Goal: Task Accomplishment & Management: Use online tool/utility

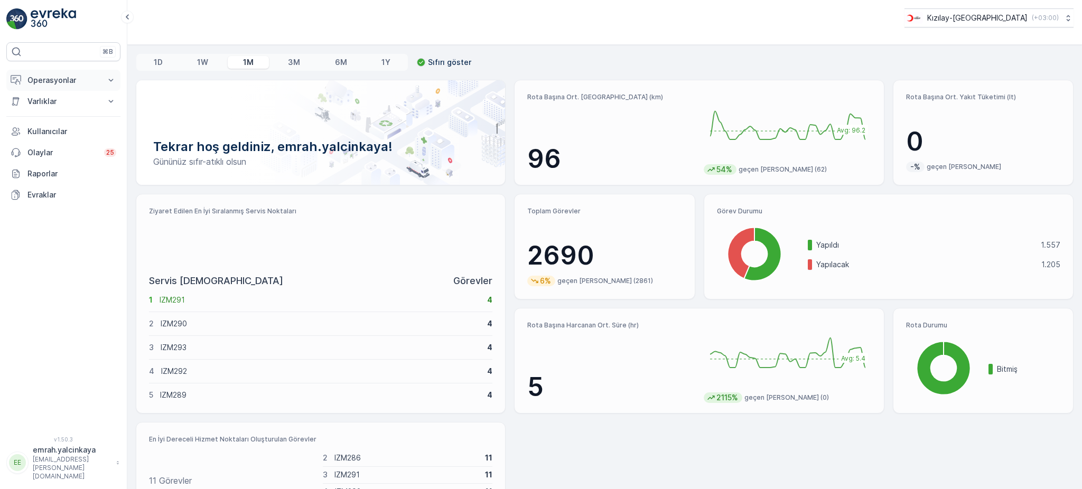
click at [36, 80] on p "Operasyonlar" at bounding box center [63, 80] width 72 height 11
click at [54, 127] on p "Rotalar & Görevler" at bounding box center [59, 128] width 65 height 11
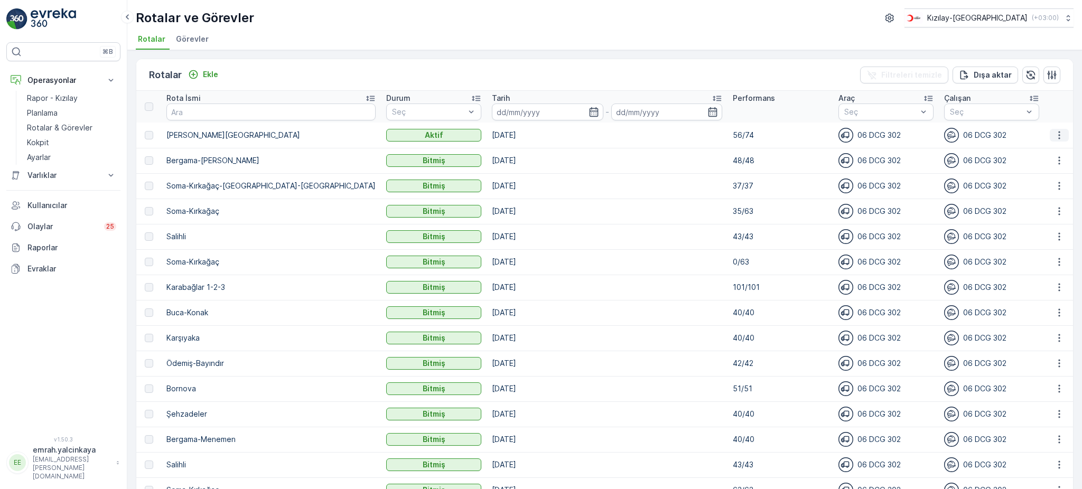
click at [1054, 132] on icon "button" at bounding box center [1059, 135] width 11 height 11
click at [1047, 169] on span "Rota Takibini Görüntüle" at bounding box center [1034, 165] width 83 height 11
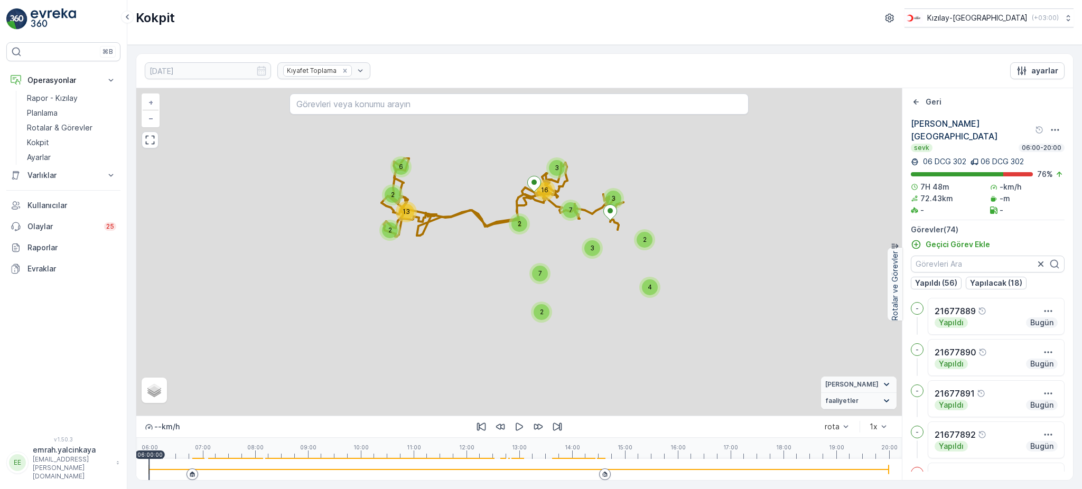
click at [589, 471] on div at bounding box center [519, 469] width 740 height 21
click at [521, 427] on icon "button" at bounding box center [519, 427] width 7 height 8
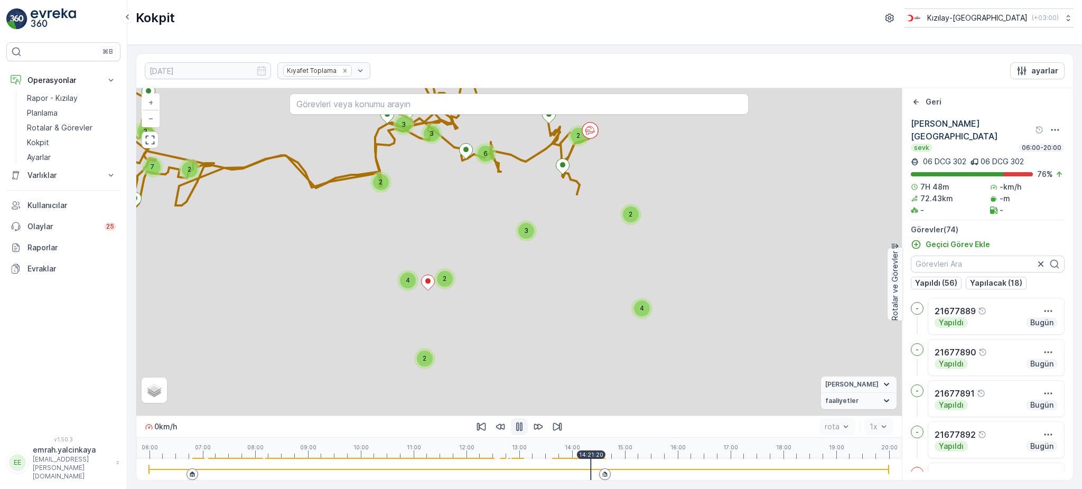
drag, startPoint x: 719, startPoint y: 268, endPoint x: 707, endPoint y: 235, distance: 36.1
click at [707, 235] on div "5 2 3 2 7 4 2 3 2 6 2 2 4 2 2 3 3 9 + − Uydu Yol haritası Arazi Karışık Leaflet…" at bounding box center [518, 251] width 765 height 327
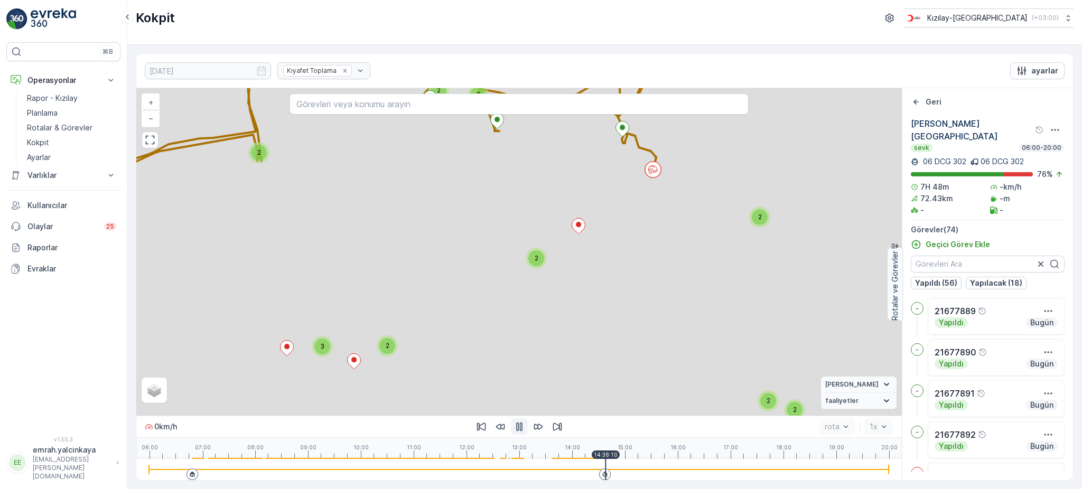
drag, startPoint x: 590, startPoint y: 310, endPoint x: 612, endPoint y: 297, distance: 25.1
click at [612, 297] on div "2 2 2 3 2 5 2 2 2 2 2 2 2 2 3 2 2 2 2 3 2 2 2 + − Uydu Yol haritası Arazi Karış…" at bounding box center [518, 251] width 765 height 327
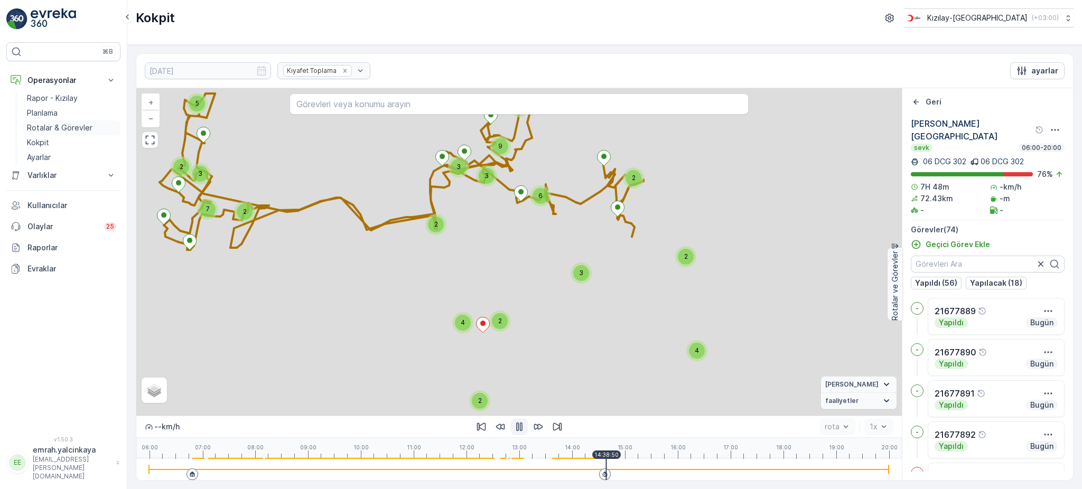
click at [80, 126] on p "Rotalar & Görevler" at bounding box center [59, 128] width 65 height 11
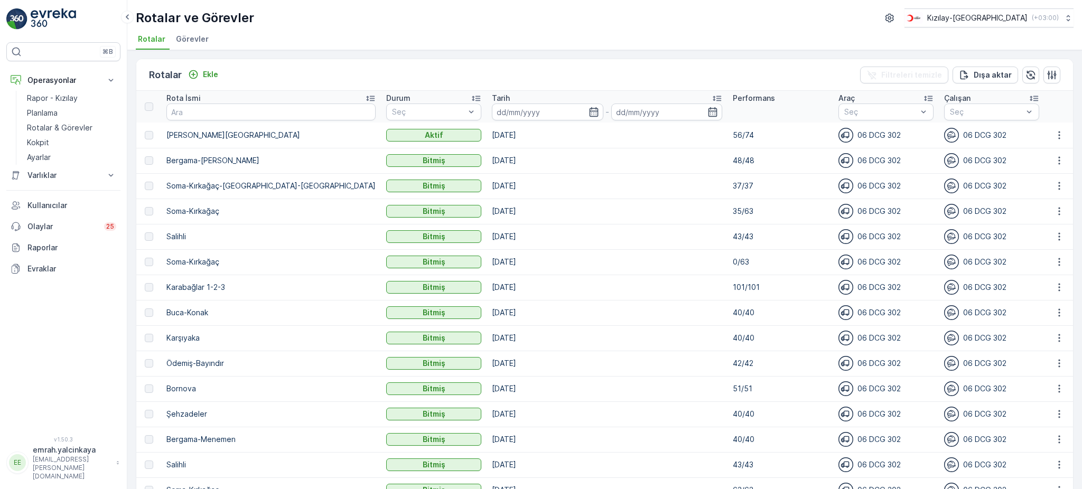
drag, startPoint x: 557, startPoint y: 172, endPoint x: 556, endPoint y: 193, distance: 21.1
click at [535, 65] on div "Rotalar Ekle Filtreleri temizle Dışa aktar" at bounding box center [604, 75] width 936 height 32
click at [1053, 142] on td at bounding box center [1058, 135] width 29 height 25
click at [1054, 137] on icon "button" at bounding box center [1059, 135] width 11 height 11
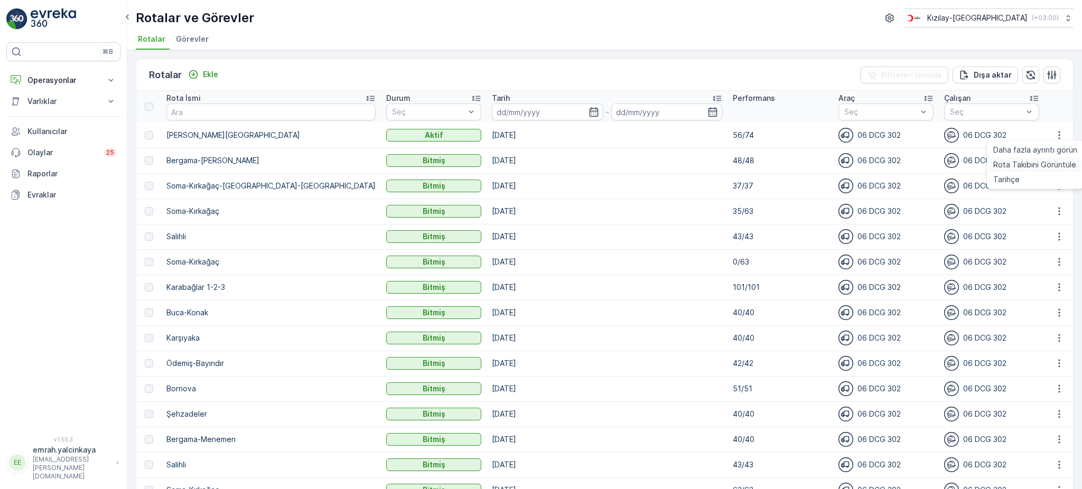
click at [1039, 163] on span "Rota Takibini Görüntüle" at bounding box center [1034, 165] width 83 height 11
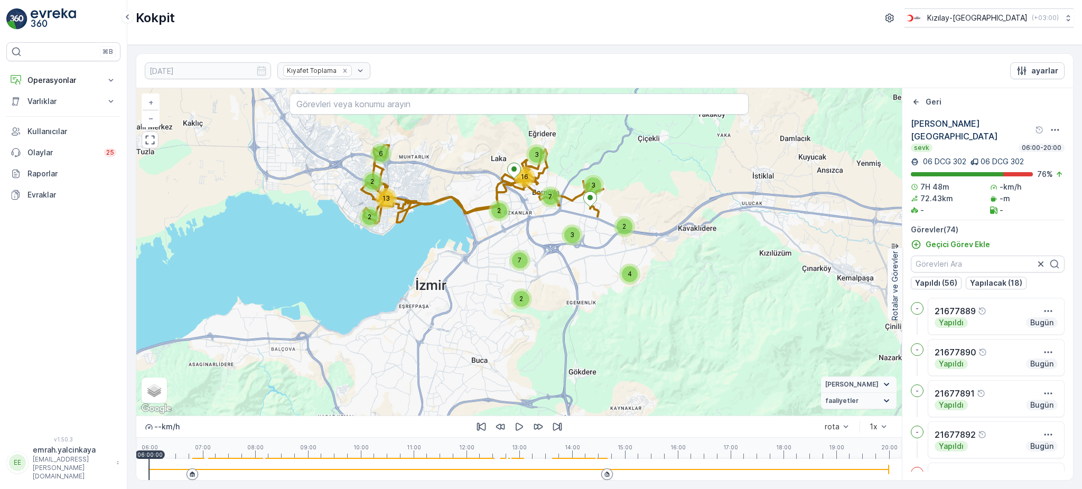
drag, startPoint x: 710, startPoint y: 295, endPoint x: 679, endPoint y: 258, distance: 48.0
click at [679, 258] on div "6 2 2 13 4 2 3 3 7 2 7 2 3 16 + − Uydu Yol haritası Arazi Karışık Leaflet Klavy…" at bounding box center [518, 251] width 765 height 327
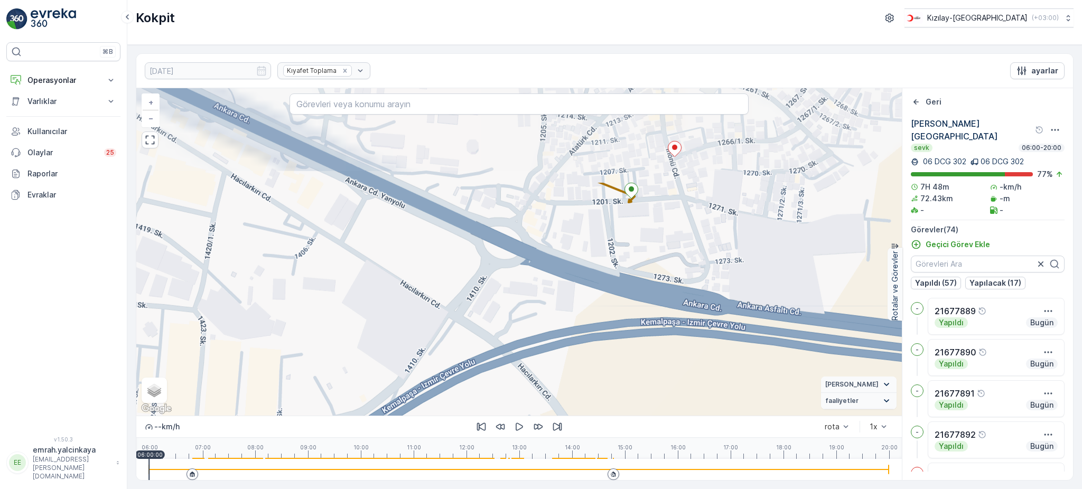
drag, startPoint x: 664, startPoint y: 186, endPoint x: 686, endPoint y: 313, distance: 129.1
click at [686, 313] on div "2 2 + − Uydu Yol haritası Arazi Karışık Leaflet Klavye kısayolları Harita Veril…" at bounding box center [518, 251] width 765 height 327
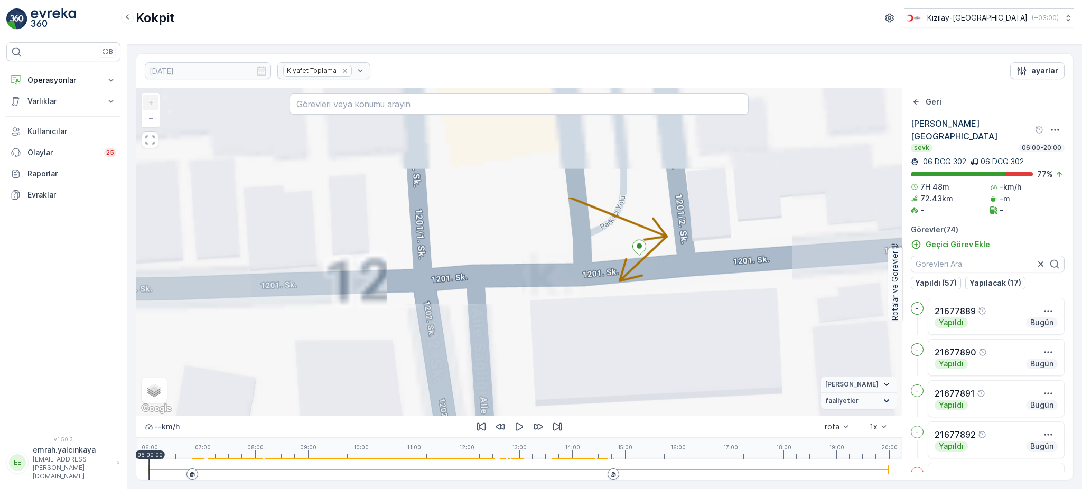
drag, startPoint x: 621, startPoint y: 184, endPoint x: 651, endPoint y: 323, distance: 142.8
click at [651, 323] on div "+ − Uydu Yol haritası Arazi Karışık Leaflet Klavye kısayolları Harita Verileri …" at bounding box center [518, 251] width 765 height 327
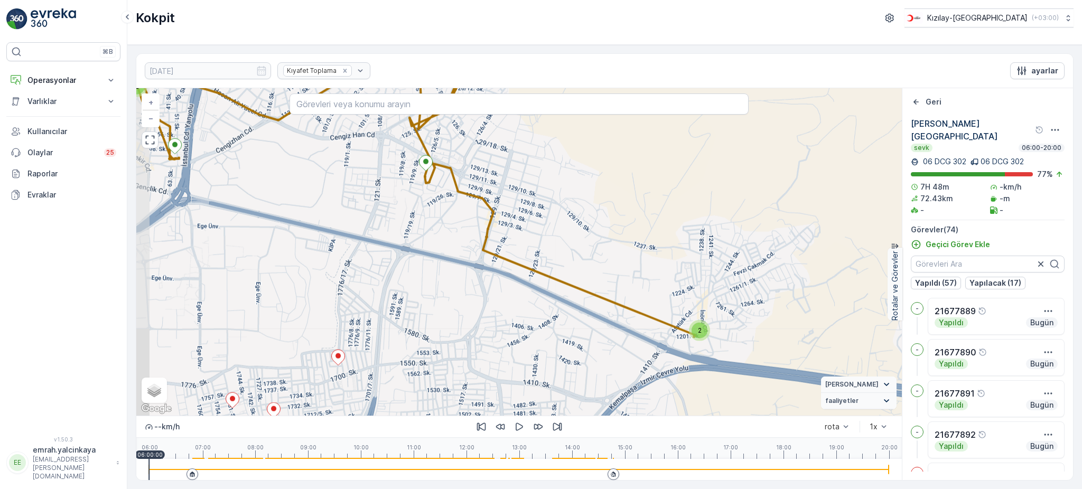
drag, startPoint x: 511, startPoint y: 320, endPoint x: 559, endPoint y: 333, distance: 49.8
click at [559, 333] on div "2 2 2 2 2 2 2 2 + − Uydu Yol haritası Arazi Karışık Leaflet Klavye kısayolları …" at bounding box center [518, 251] width 765 height 327
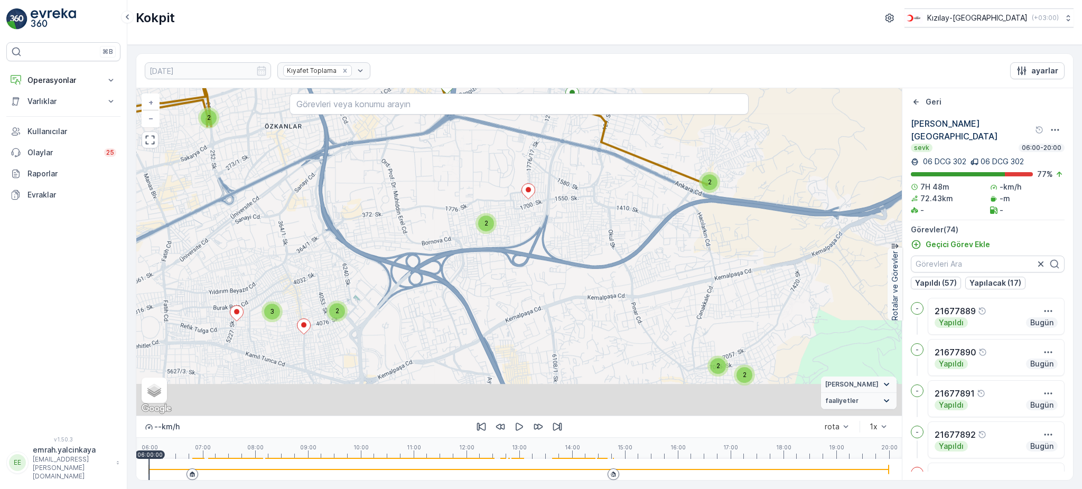
drag, startPoint x: 628, startPoint y: 402, endPoint x: 703, endPoint y: 256, distance: 163.9
click at [703, 256] on div "2 2 2 3 2 5 2 2 2 2 2 2 2 2 3 2 2 2 2 3 2 2 2 + − Uydu Yol haritası Arazi Karış…" at bounding box center [518, 251] width 765 height 327
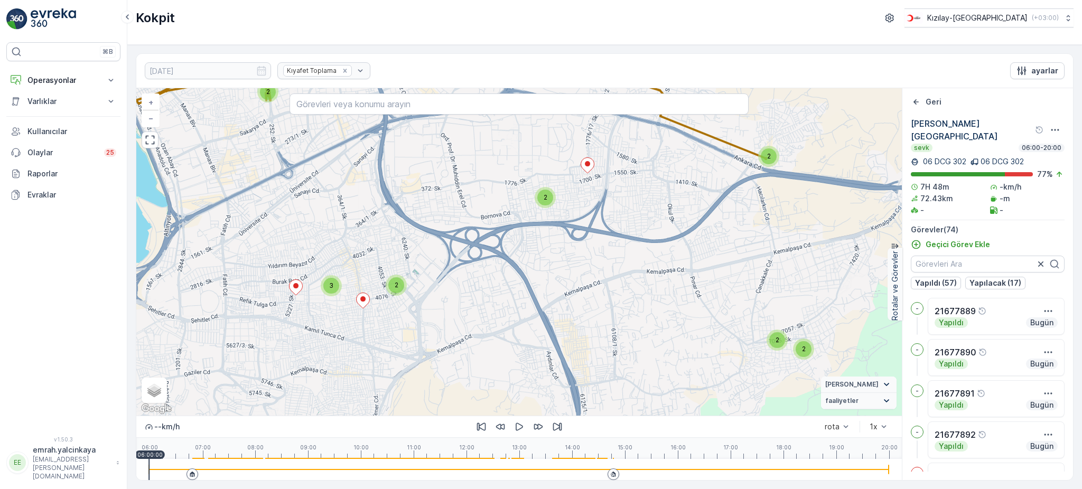
drag, startPoint x: 593, startPoint y: 322, endPoint x: 658, endPoint y: 292, distance: 71.9
click at [658, 292] on div "2 2 2 3 2 5 2 2 2 2 2 2 2 2 3 2 2 2 2 3 2 2 2 + − Uydu Yol haritası Arazi Karış…" at bounding box center [518, 251] width 765 height 327
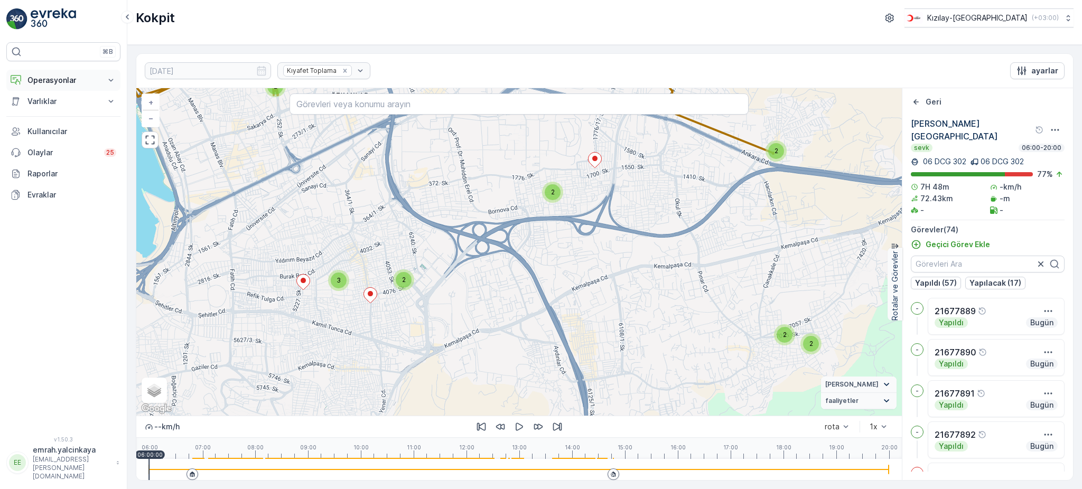
click at [49, 79] on p "Operasyonlar" at bounding box center [63, 80] width 72 height 11
click at [35, 125] on p "Rotalar & Görevler" at bounding box center [59, 128] width 65 height 11
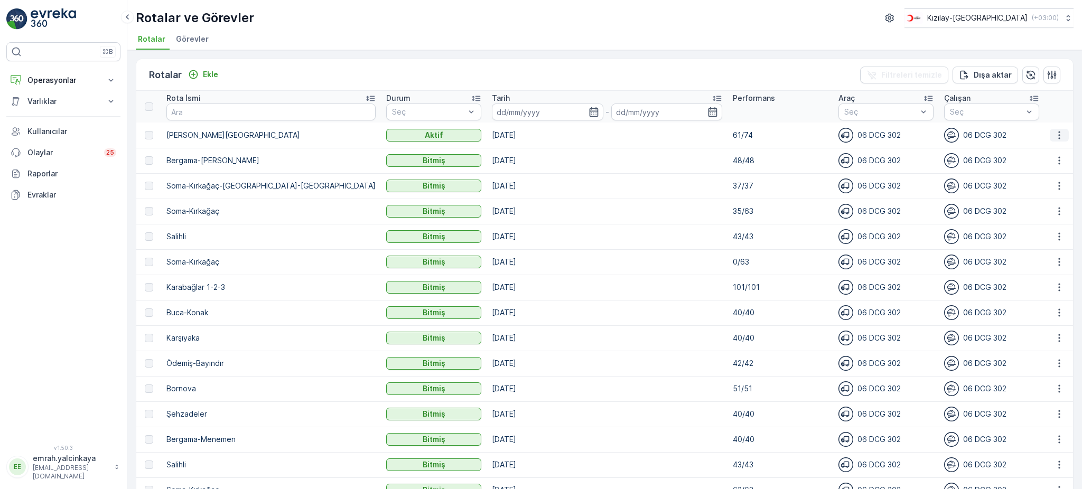
click at [1054, 135] on icon "button" at bounding box center [1059, 135] width 11 height 11
click at [1053, 160] on span "Rota Takibini Görüntüle" at bounding box center [1034, 165] width 83 height 11
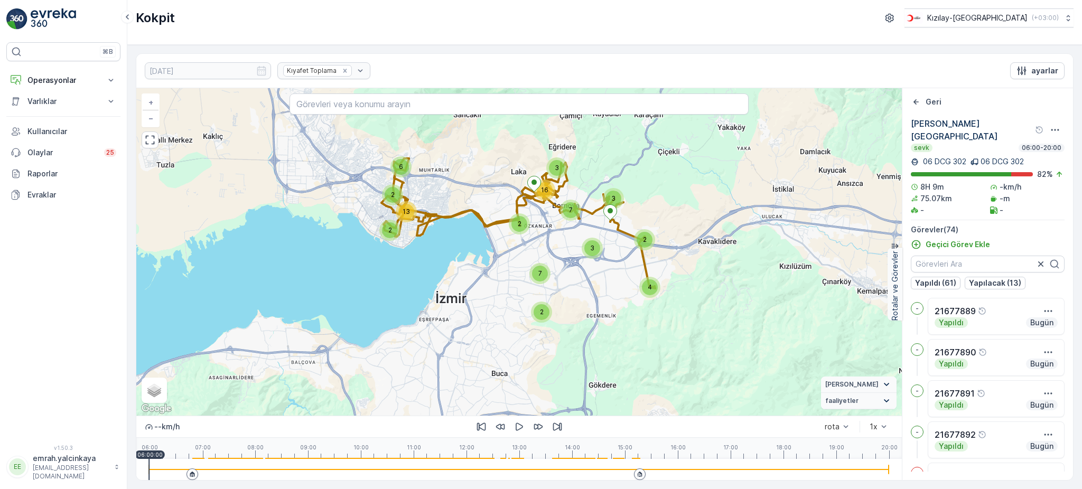
click at [628, 470] on div at bounding box center [519, 469] width 740 height 1
drag, startPoint x: 518, startPoint y: 428, endPoint x: 596, endPoint y: 388, distance: 88.1
click at [518, 427] on icon "button" at bounding box center [519, 426] width 11 height 11
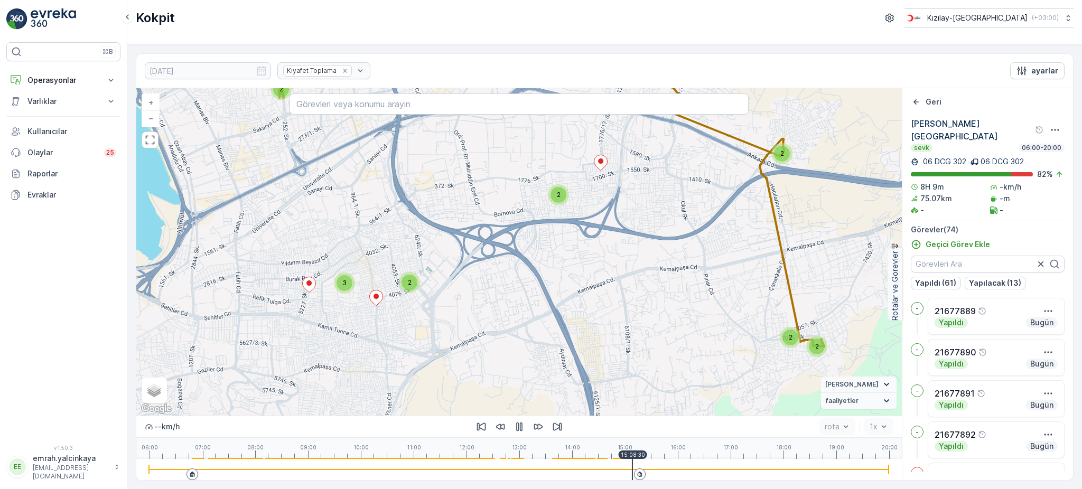
drag, startPoint x: 390, startPoint y: 338, endPoint x: 588, endPoint y: 364, distance: 200.3
click at [588, 364] on div "2 2 2 3 2 5 2 2 2 2 2 2 2 2 3 2 2 2 2 3 2 2 2 + − Uydu Yol haritası Arazi Karış…" at bounding box center [518, 251] width 765 height 327
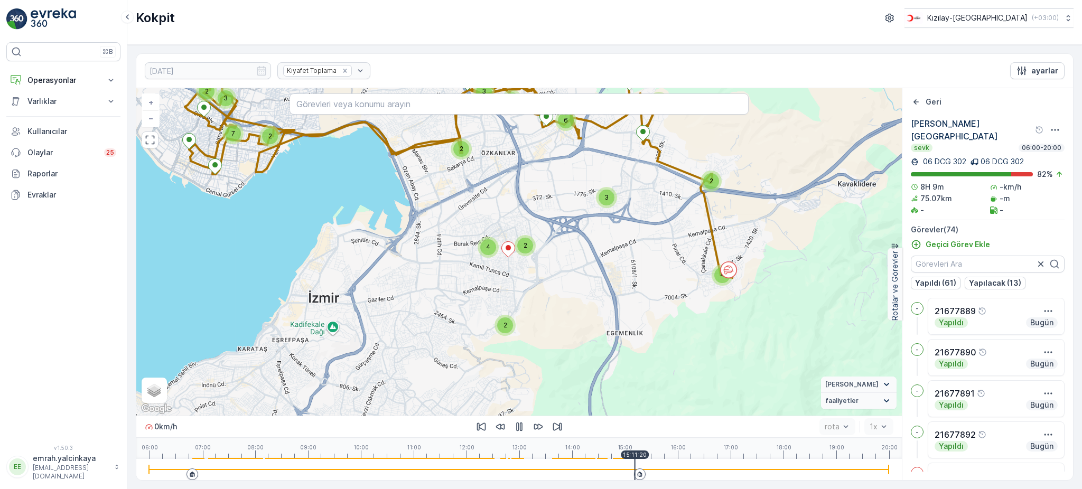
drag, startPoint x: 604, startPoint y: 335, endPoint x: 621, endPoint y: 275, distance: 62.4
click at [621, 275] on div "5 2 3 2 7 4 2 3 2 6 2 2 4 2 2 3 3 9 + − Uydu Yol haritası Arazi Karışık Leaflet…" at bounding box center [518, 251] width 765 height 327
